Goal: Information Seeking & Learning: Learn about a topic

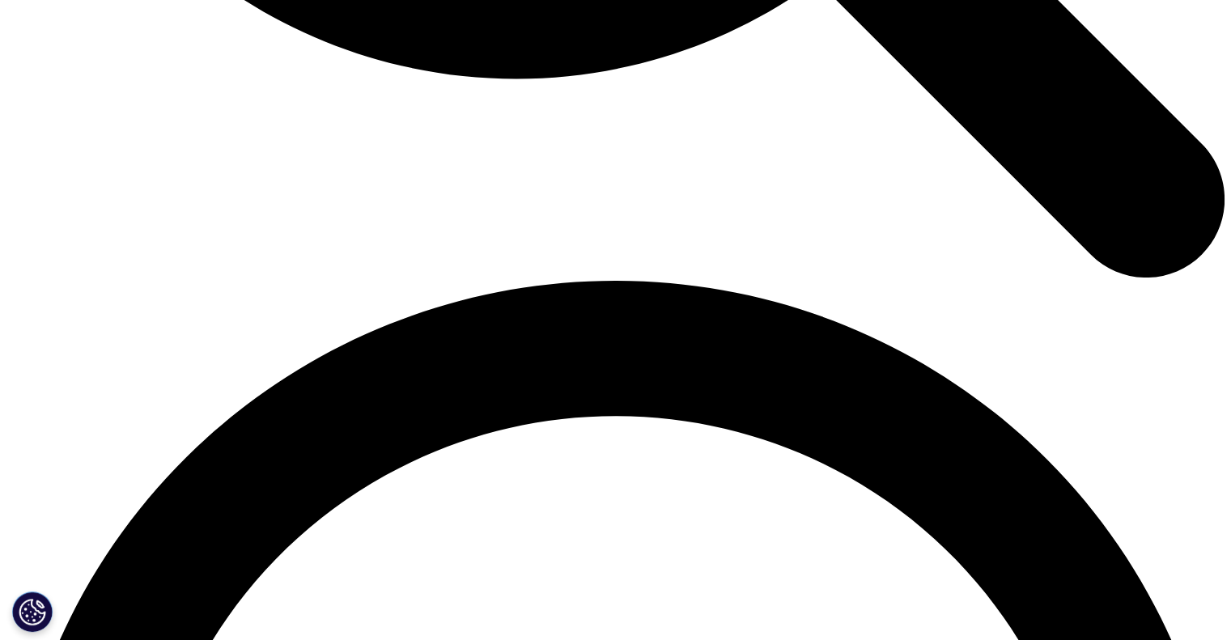
scroll to position [2265, 0]
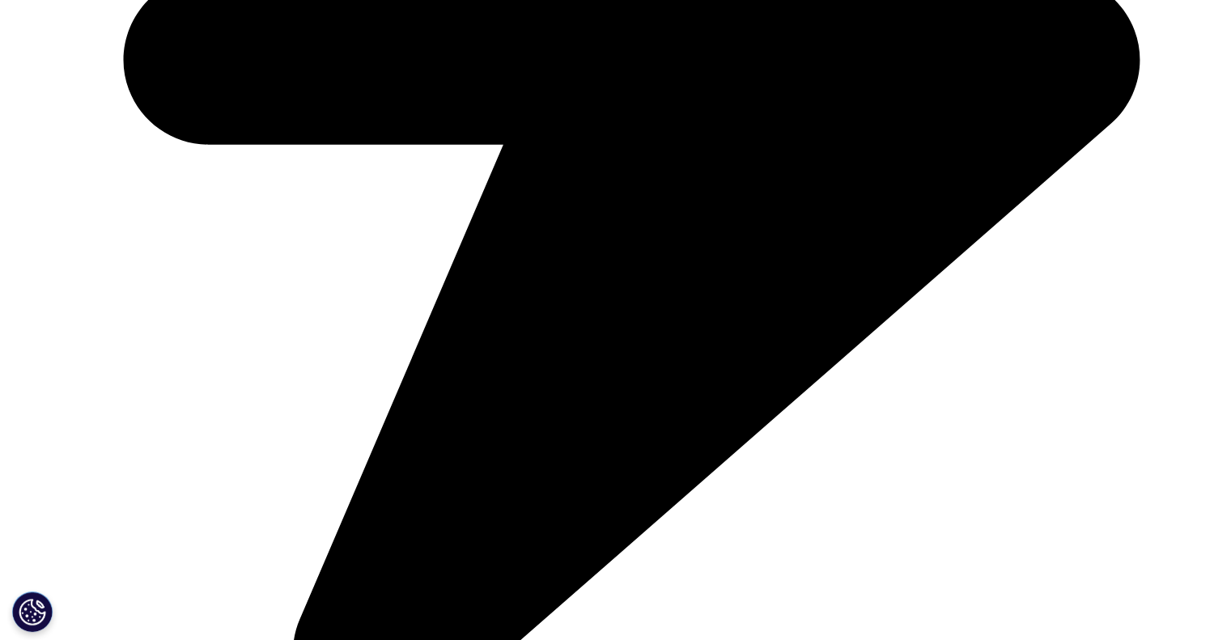
scroll to position [4692, 0]
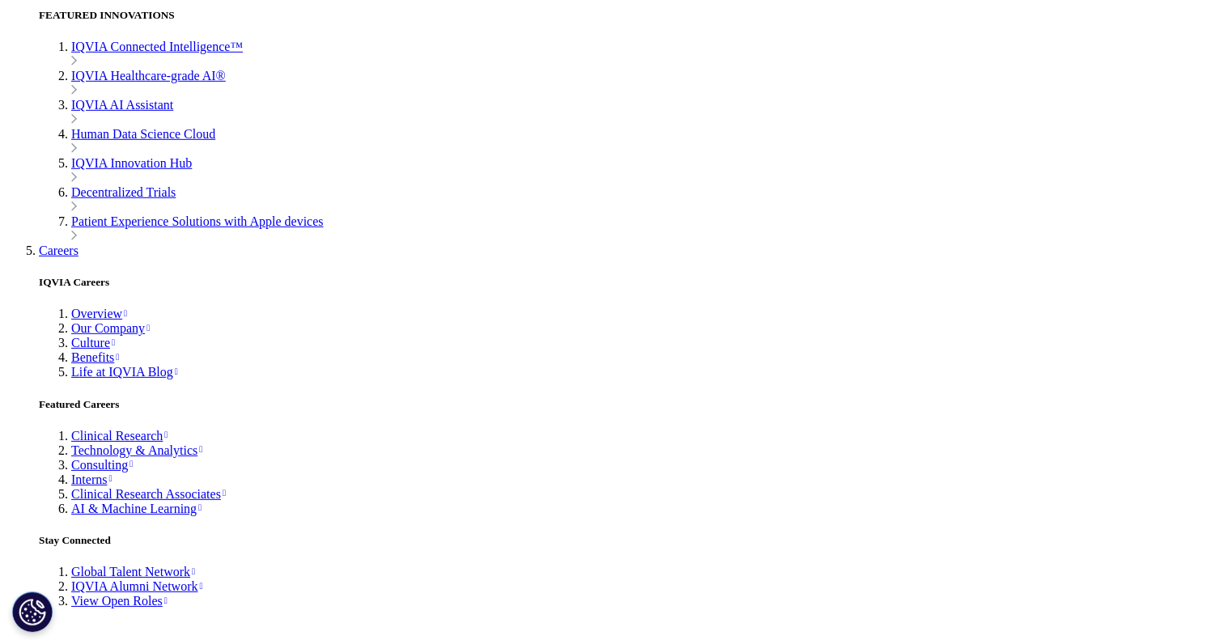
scroll to position [5016, 0]
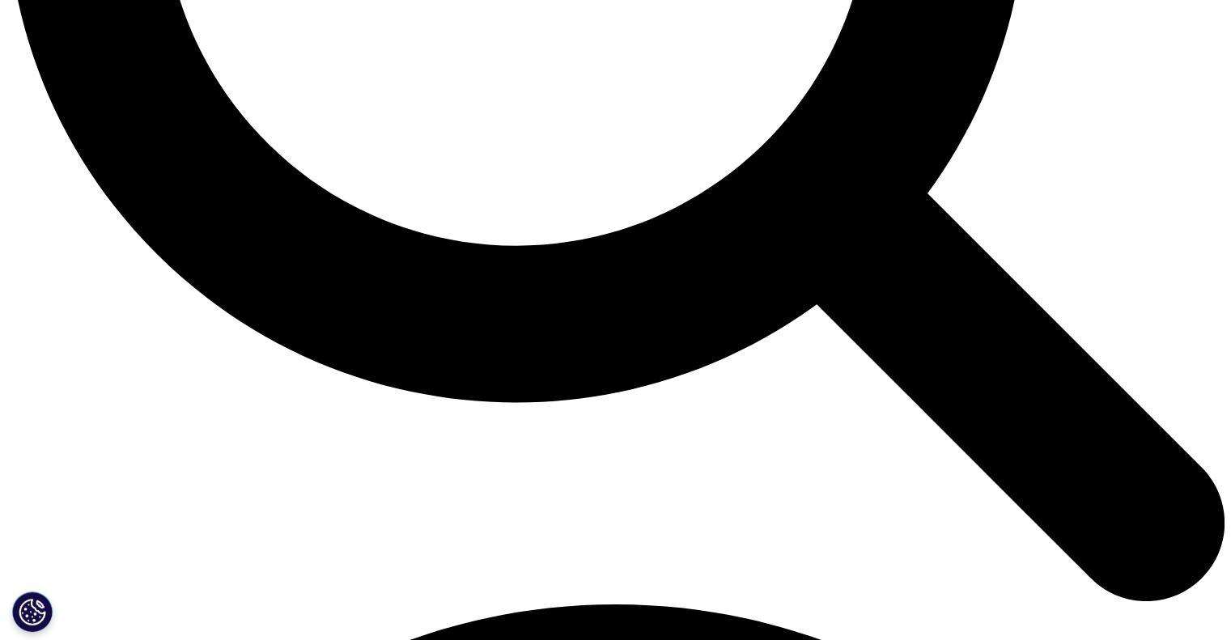
scroll to position [2023, 0]
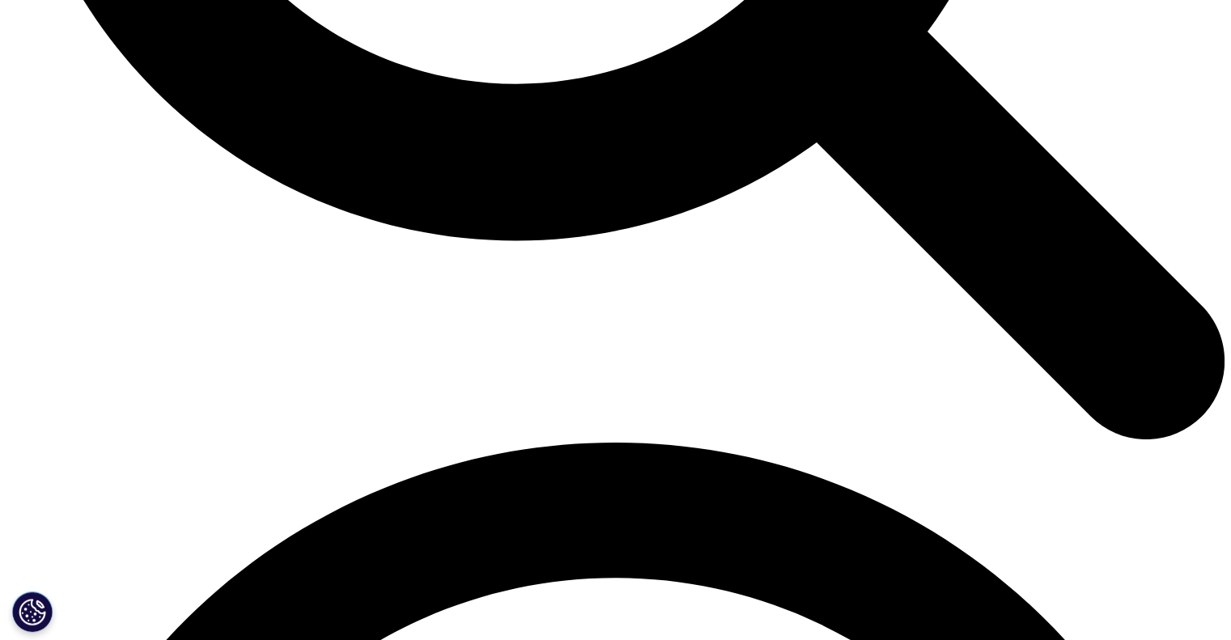
drag, startPoint x: 167, startPoint y: 225, endPoint x: 166, endPoint y: 235, distance: 10.6
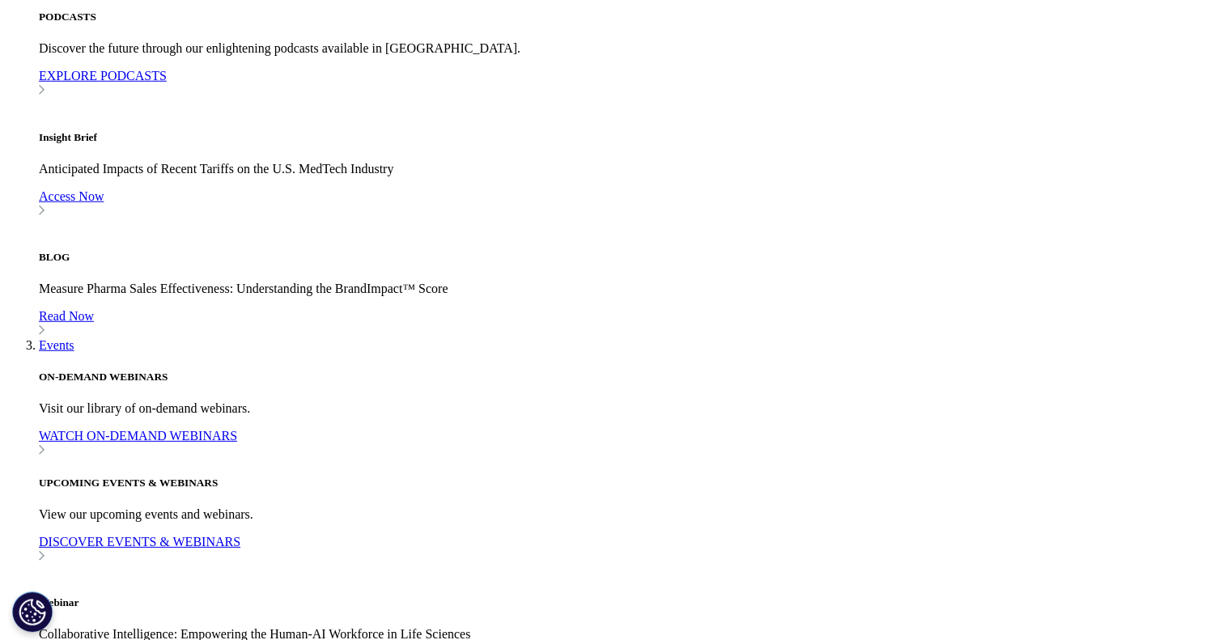
scroll to position [4612, 0]
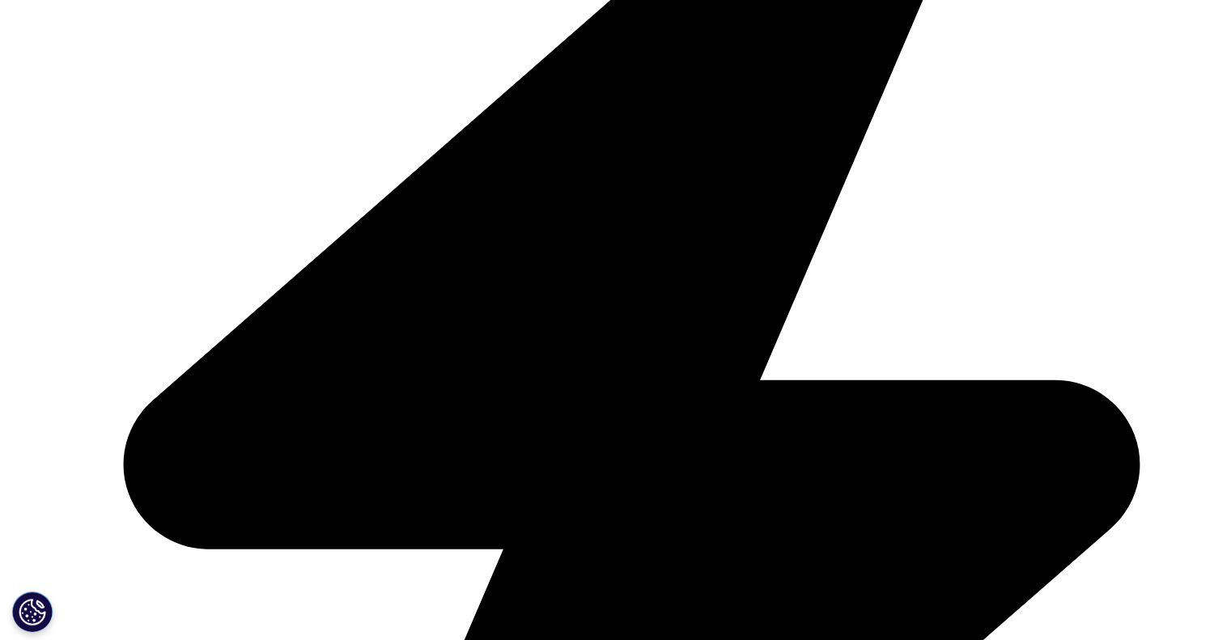
scroll to position [4369, 0]
